Goal: Navigation & Orientation: Understand site structure

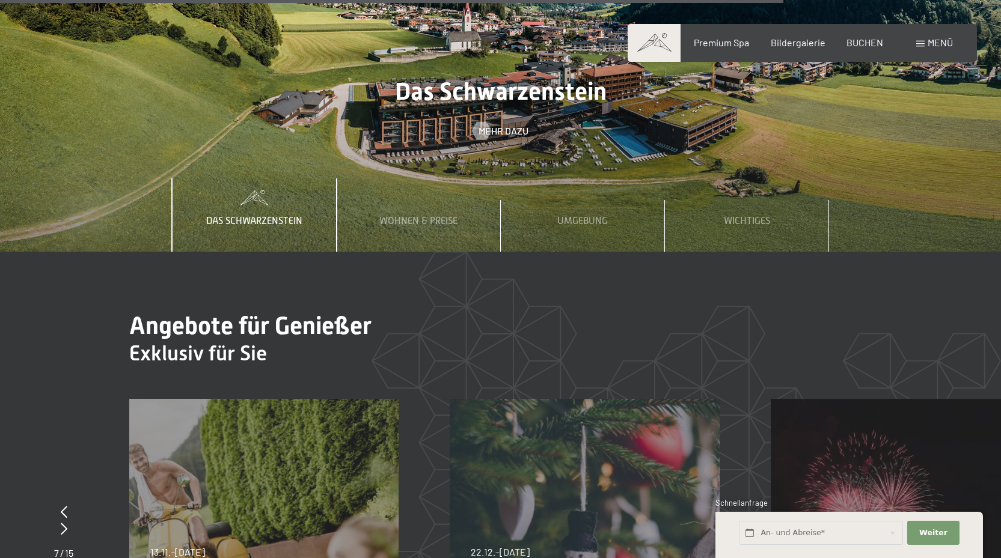
scroll to position [4966, 0]
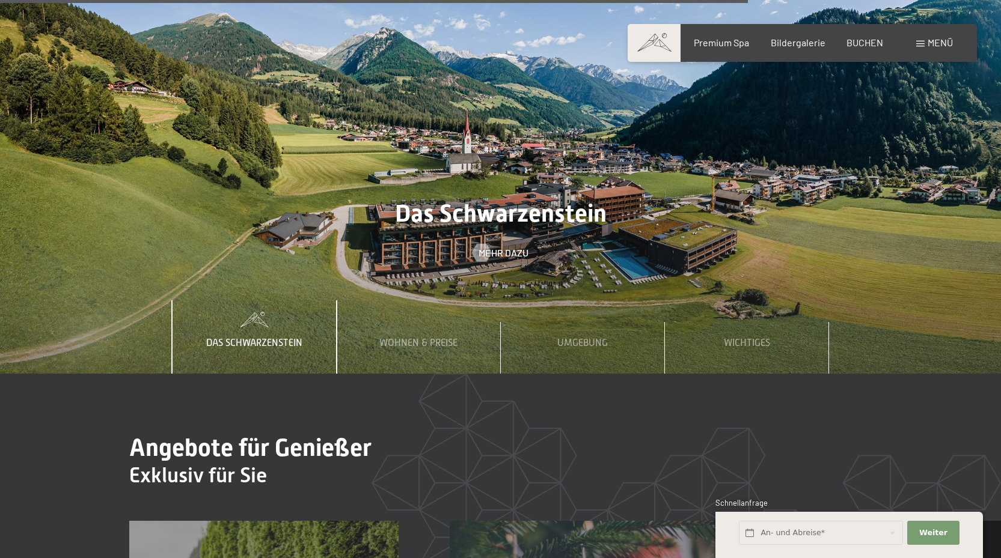
click at [928, 39] on span "Menü" at bounding box center [940, 42] width 25 height 11
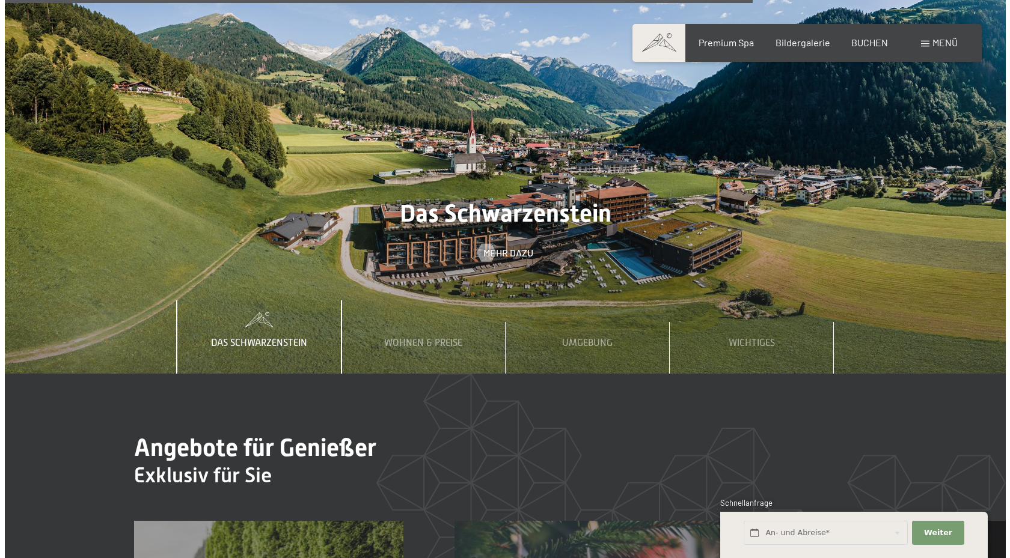
scroll to position [4986, 0]
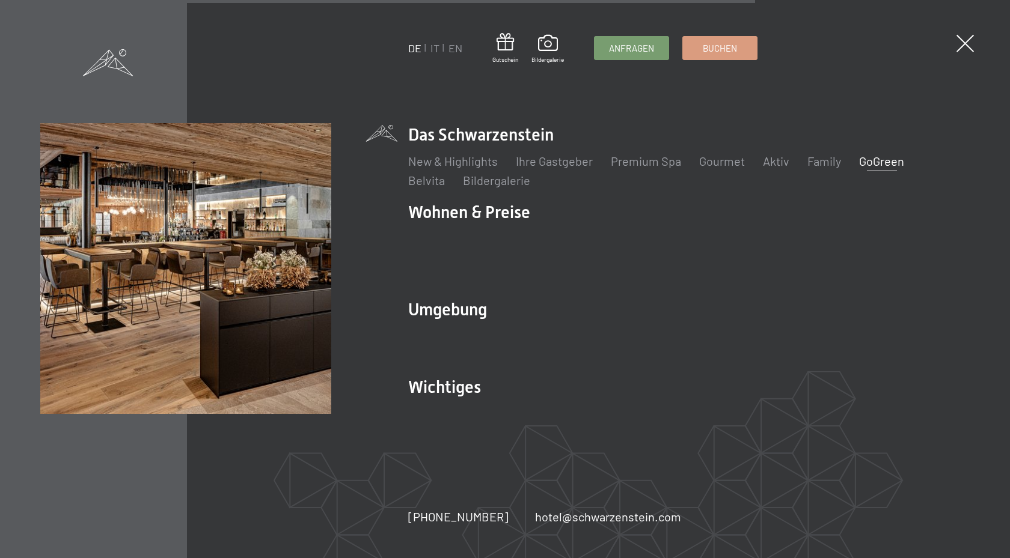
click at [888, 168] on link "GoGreen" at bounding box center [881, 161] width 45 height 14
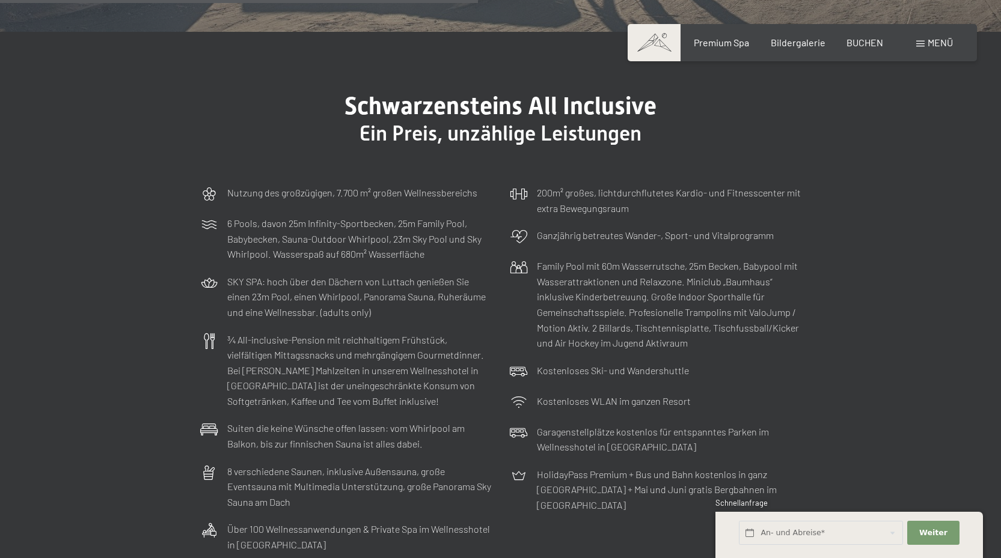
scroll to position [3487, 0]
drag, startPoint x: 551, startPoint y: 351, endPoint x: 658, endPoint y: 357, distance: 107.8
click at [658, 362] on p "Kostenloses Ski- und Wandershuttle" at bounding box center [613, 370] width 152 height 16
click at [645, 356] on div "Kostenloses Ski- und Wandershuttle" at bounding box center [656, 371] width 304 height 31
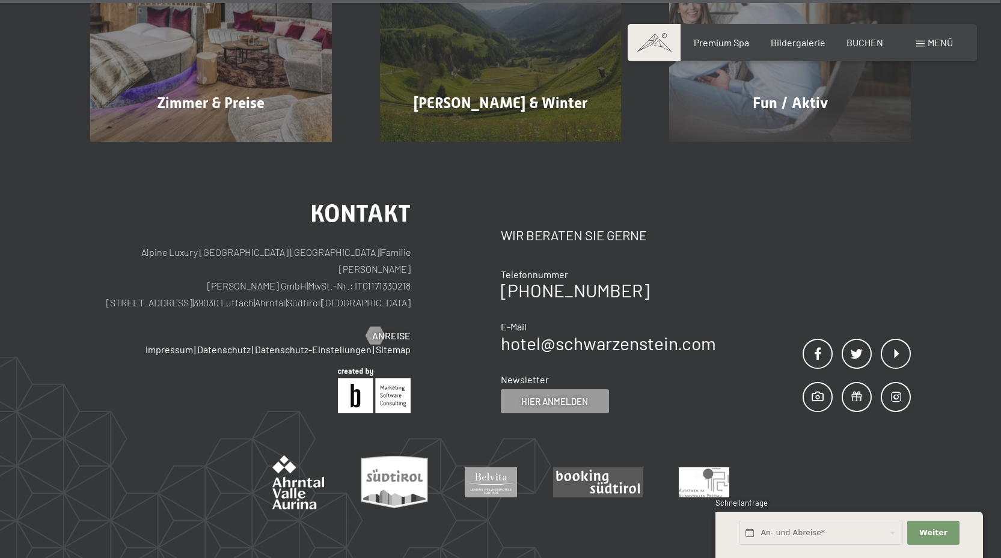
scroll to position [6409, 0]
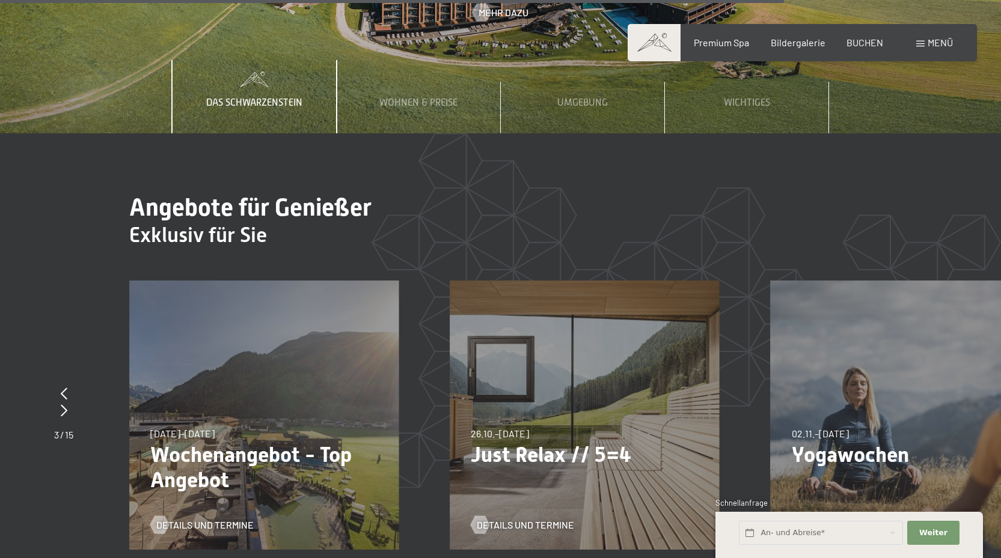
click at [932, 46] on span "Menü" at bounding box center [940, 42] width 25 height 11
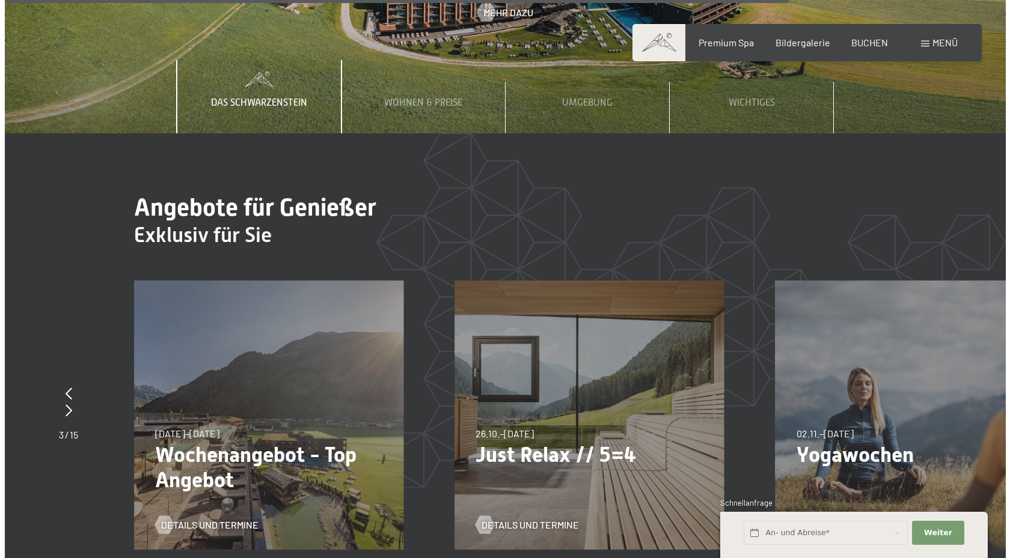
scroll to position [5226, 0]
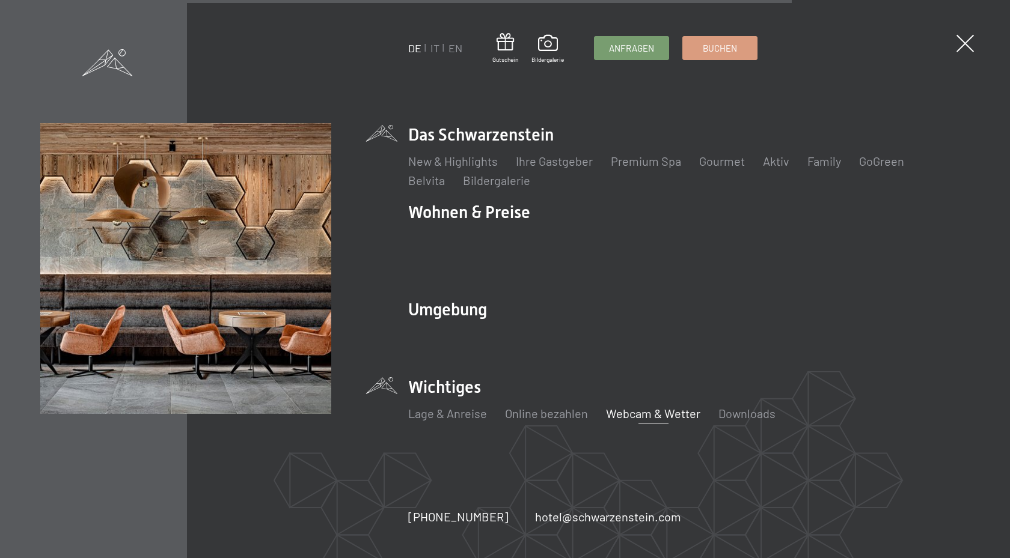
click at [642, 406] on link "Webcam & Wetter" at bounding box center [653, 413] width 94 height 14
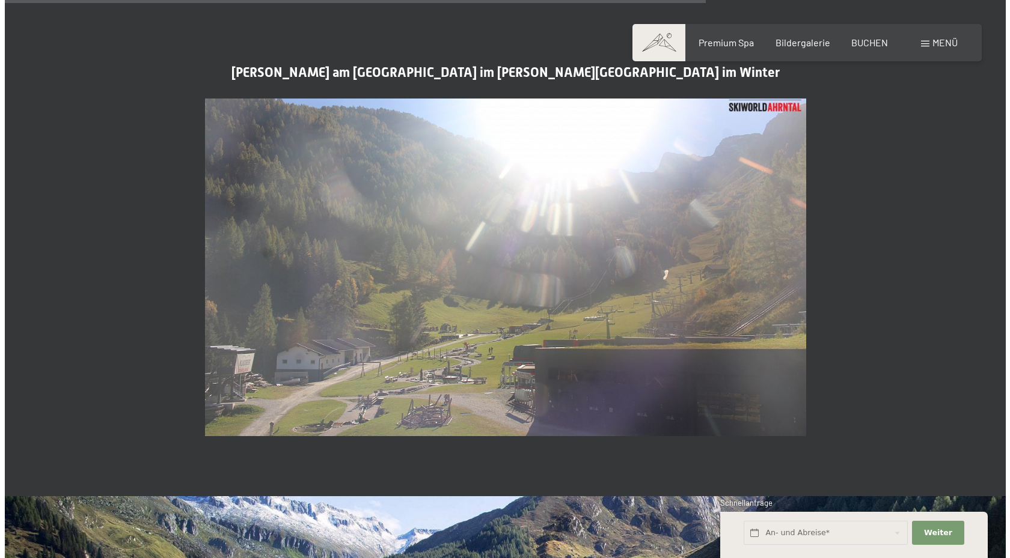
scroll to position [2946, 0]
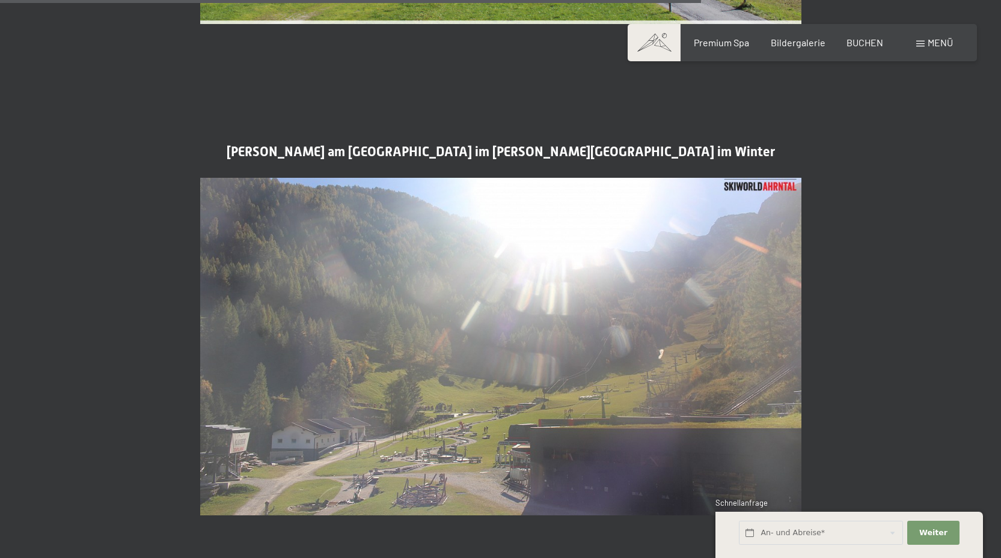
click at [941, 41] on span "Menü" at bounding box center [940, 42] width 25 height 11
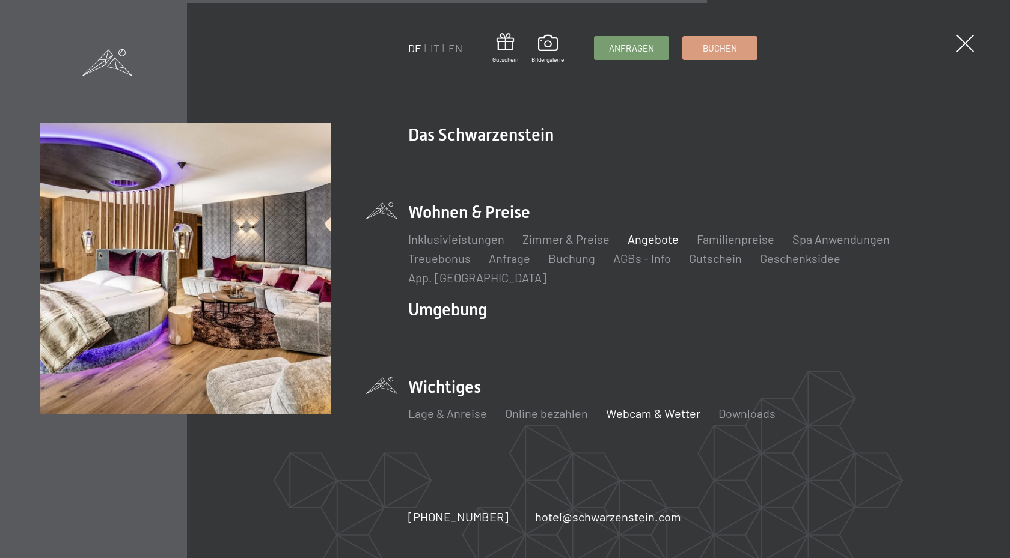
click at [651, 246] on link "Angebote" at bounding box center [653, 239] width 51 height 14
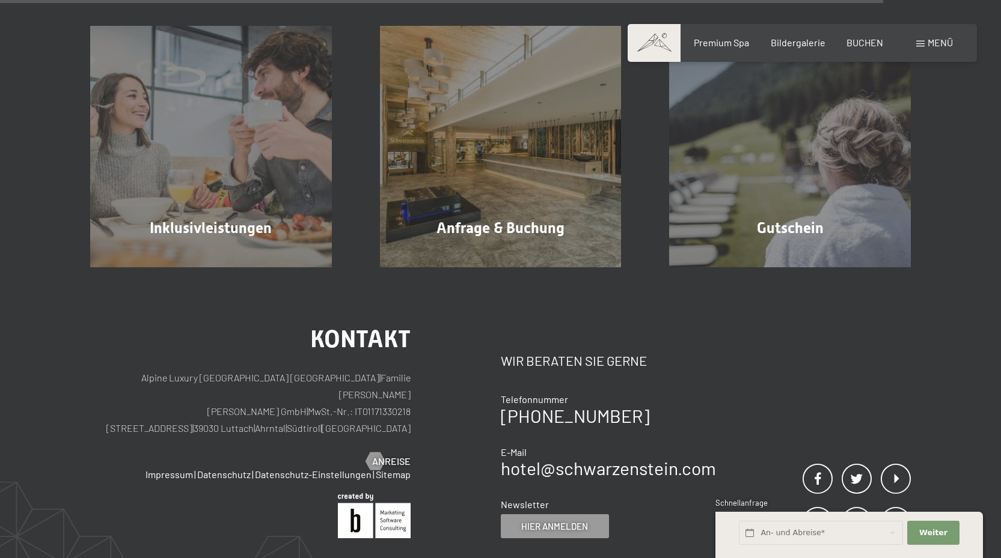
scroll to position [2355, 0]
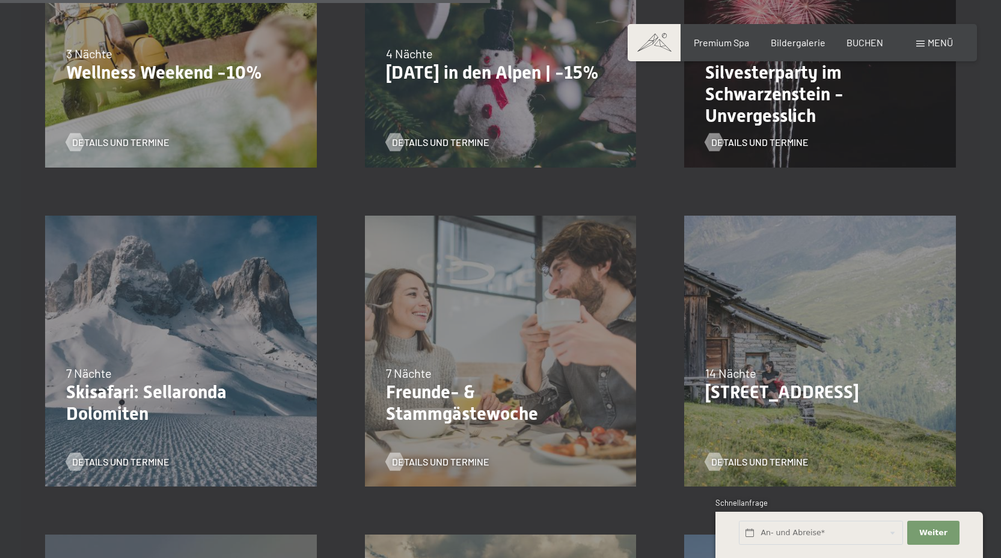
click at [934, 43] on span "Menü" at bounding box center [940, 42] width 25 height 11
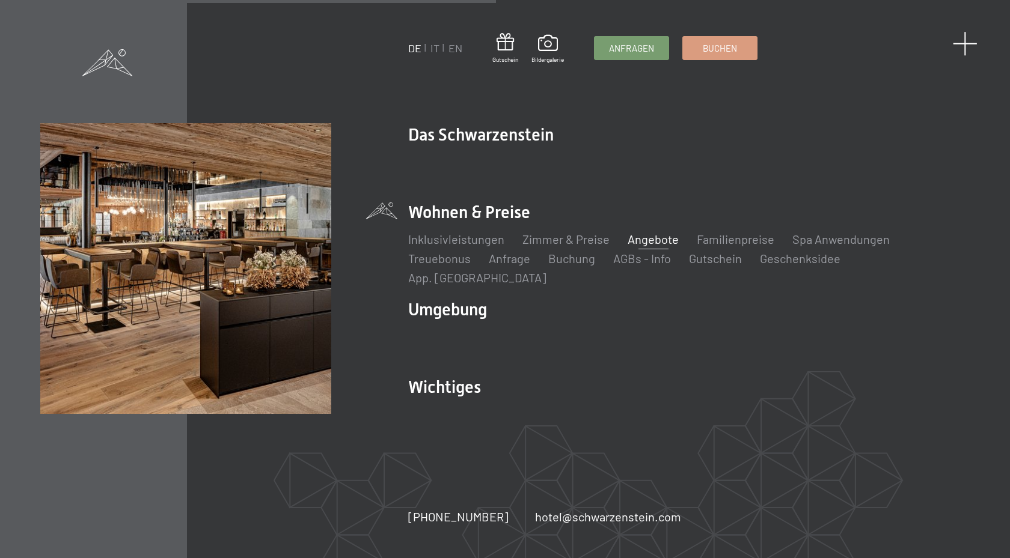
click at [968, 42] on span at bounding box center [965, 43] width 25 height 25
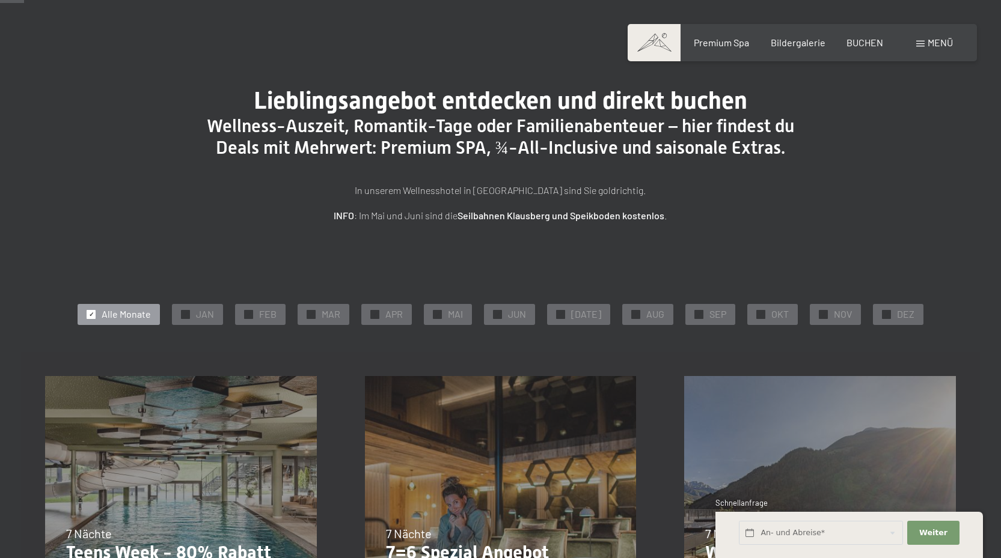
scroll to position [0, 0]
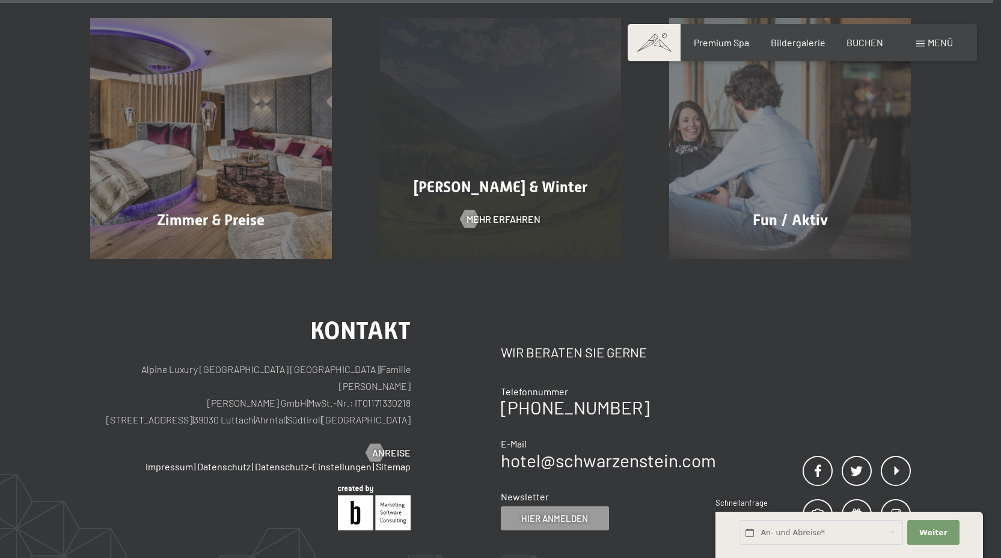
scroll to position [6613, 0]
